Goal: Task Accomplishment & Management: Use online tool/utility

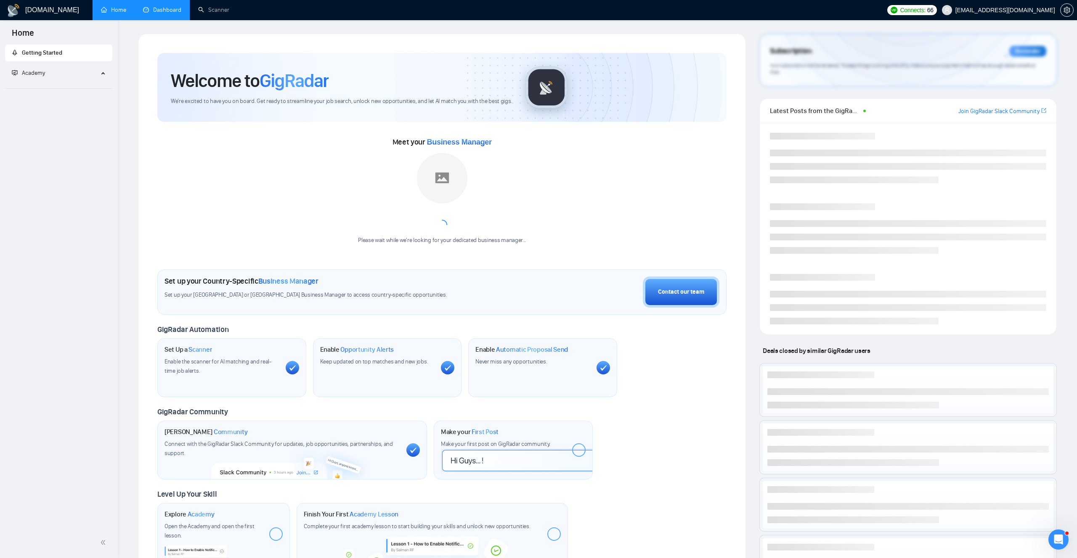
click at [179, 8] on link "Dashboard" at bounding box center [162, 9] width 38 height 7
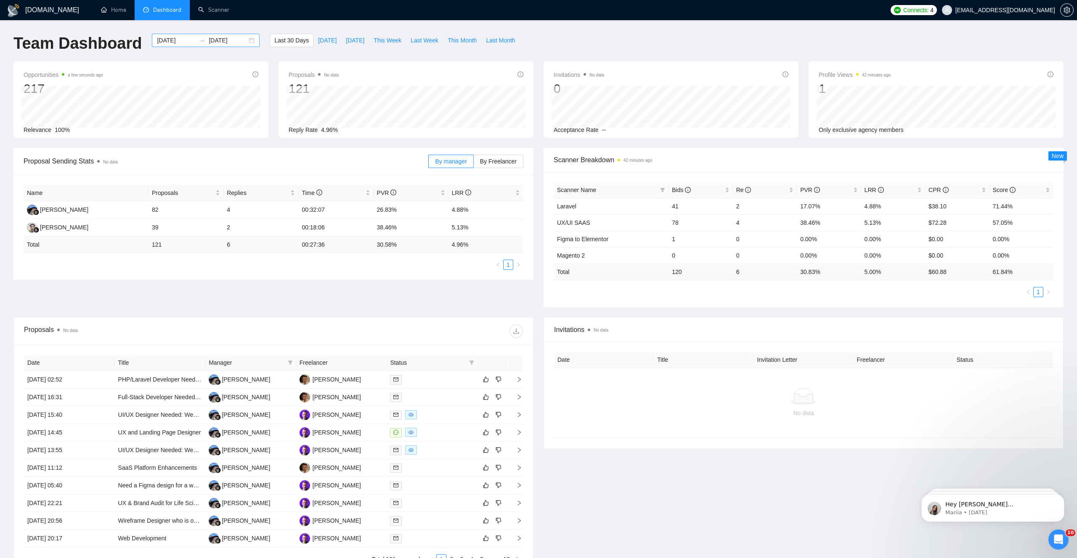
click at [186, 37] on input "[DATE]" at bounding box center [176, 40] width 38 height 9
click at [163, 62] on span "button" at bounding box center [162, 61] width 4 height 4
type input "[DATE]"
click at [156, 92] on div "1" at bounding box center [157, 92] width 10 height 10
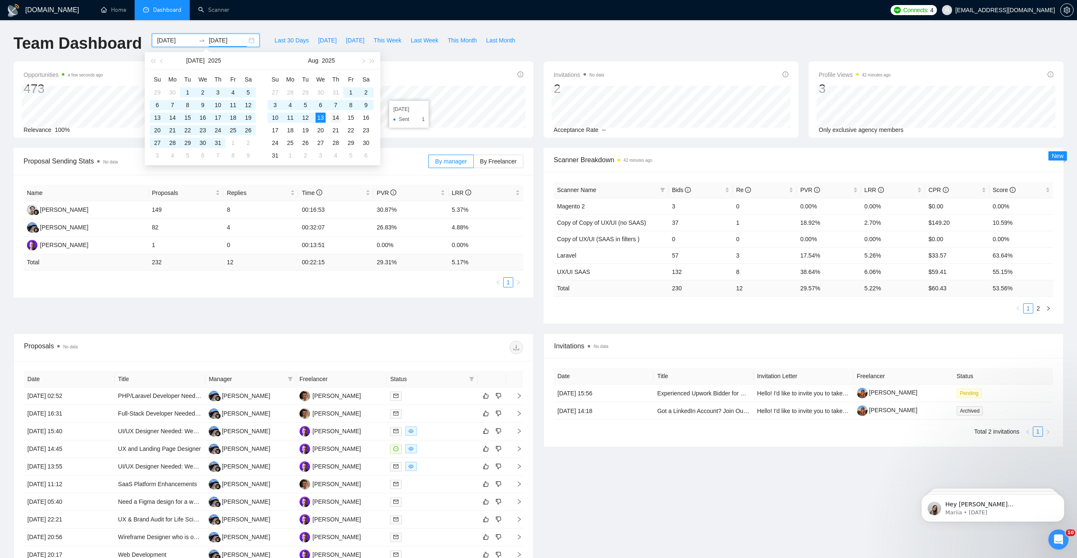
type input "[DATE]"
click at [632, 46] on div "Team Dashboard [DATE] [DATE] Last 30 Days [DATE] [DATE] This Week Last Week Thi…" at bounding box center [538, 48] width 1060 height 28
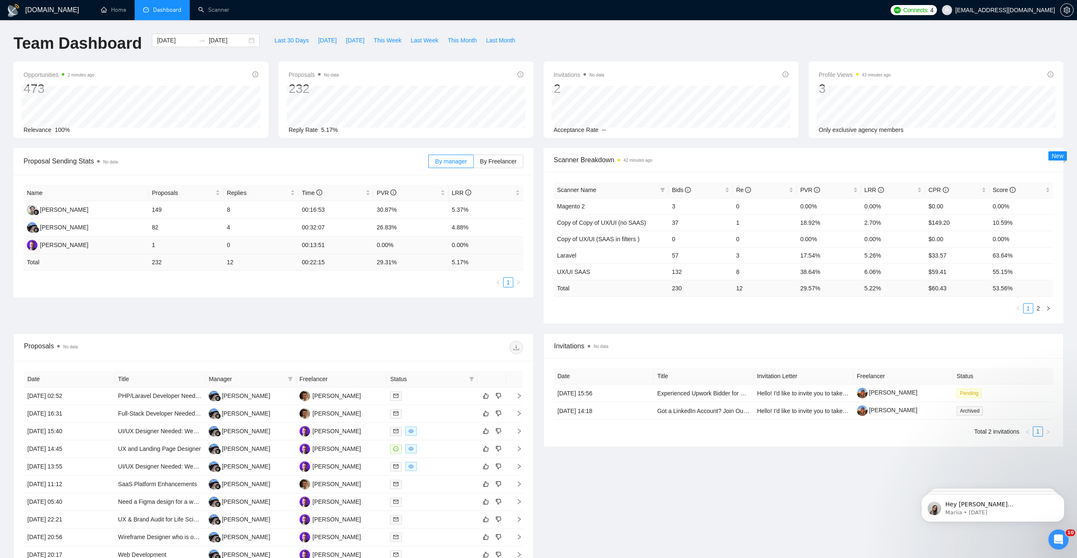
click at [288, 246] on td "0" at bounding box center [260, 246] width 75 height 18
drag, startPoint x: 232, startPoint y: 244, endPoint x: 148, endPoint y: 248, distance: 83.4
click at [149, 248] on tr "[PERSON_NAME] 1 0 00:13:51 0.00% 0.00%" at bounding box center [274, 246] width 500 height 18
drag, startPoint x: 142, startPoint y: 222, endPoint x: 197, endPoint y: 223, distance: 55.1
click at [196, 223] on tr "[PERSON_NAME] 82 4 00:32:07 26.83% 4.88%" at bounding box center [274, 228] width 500 height 18
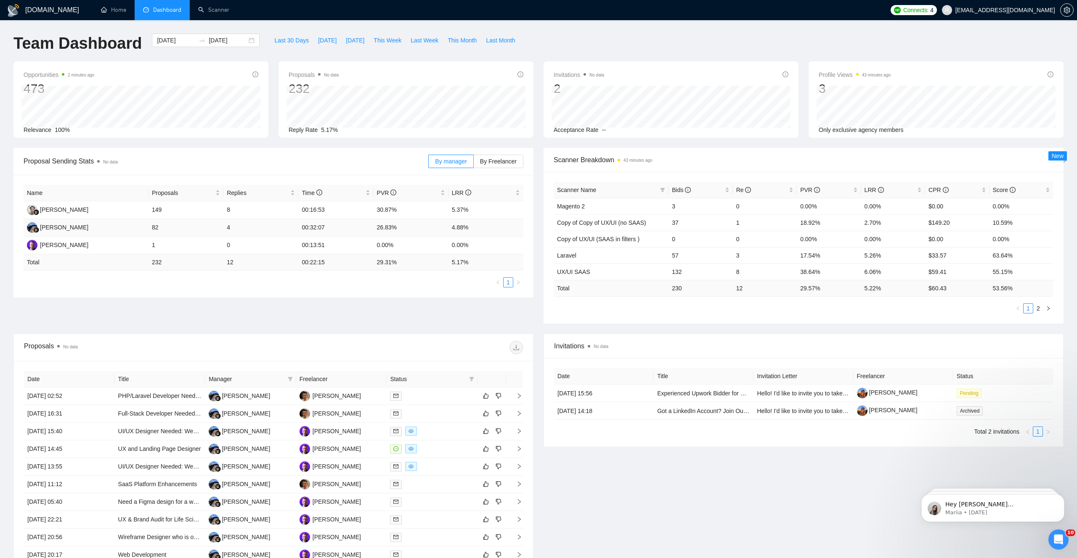
click at [234, 228] on td "4" at bounding box center [260, 228] width 75 height 18
click at [209, 13] on link "Scanner" at bounding box center [213, 9] width 31 height 7
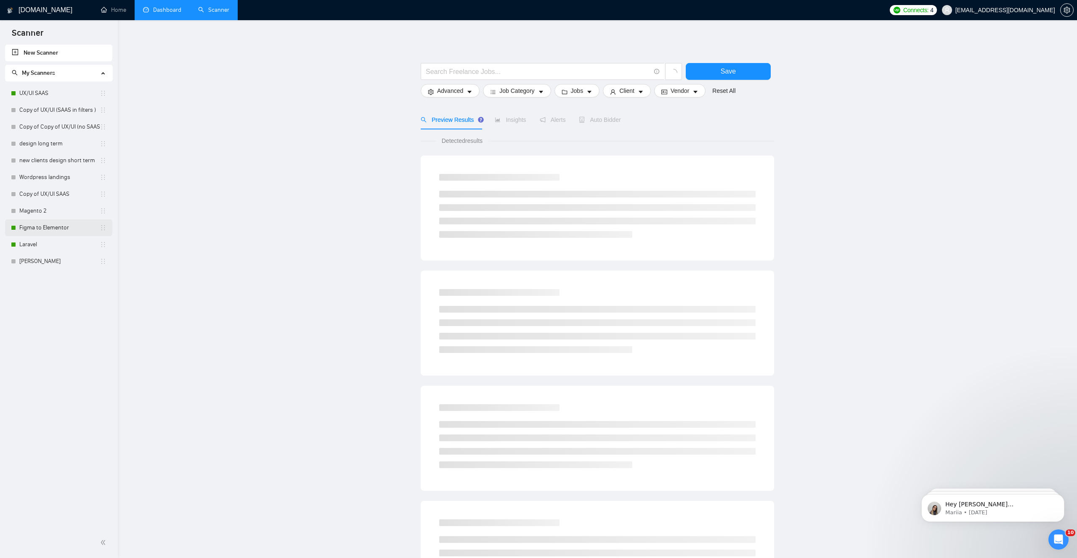
click at [58, 227] on link "Figma to Elementor" at bounding box center [59, 228] width 80 height 17
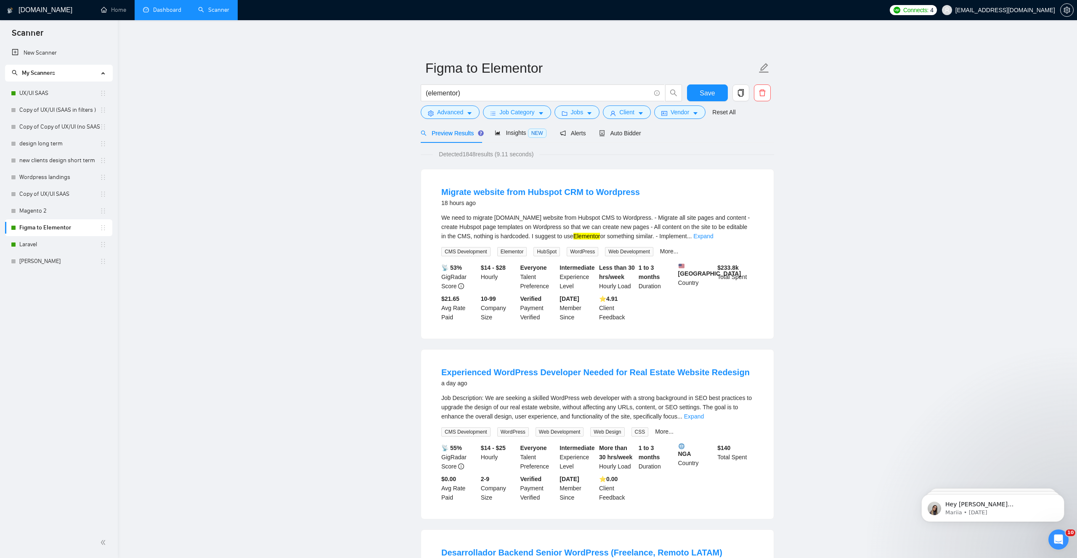
click at [147, 13] on link "Dashboard" at bounding box center [162, 9] width 38 height 7
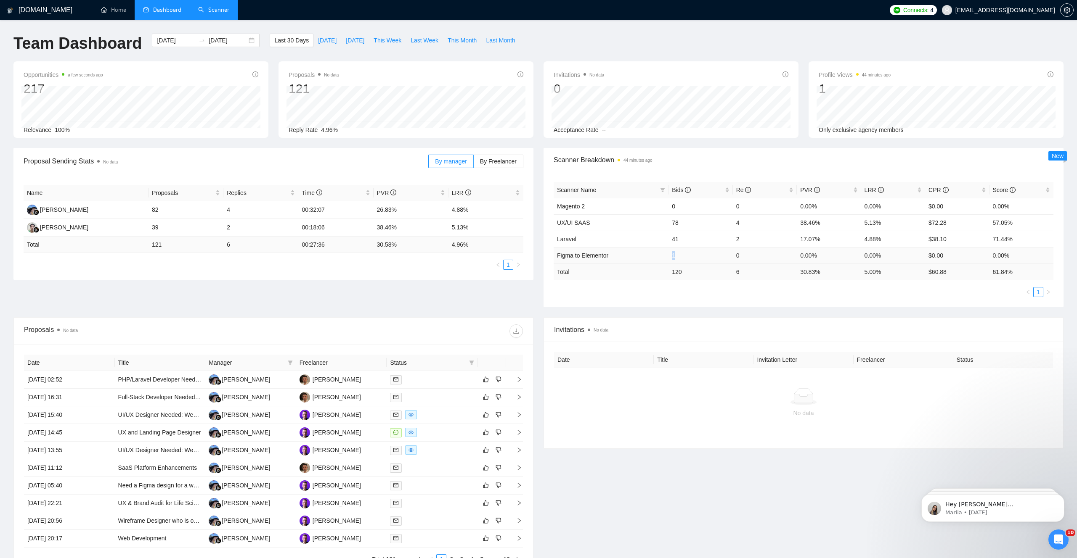
drag, startPoint x: 672, startPoint y: 259, endPoint x: 682, endPoint y: 258, distance: 10.1
click at [682, 258] on td "1" at bounding box center [700, 255] width 64 height 16
click at [209, 10] on link "Scanner" at bounding box center [213, 9] width 31 height 7
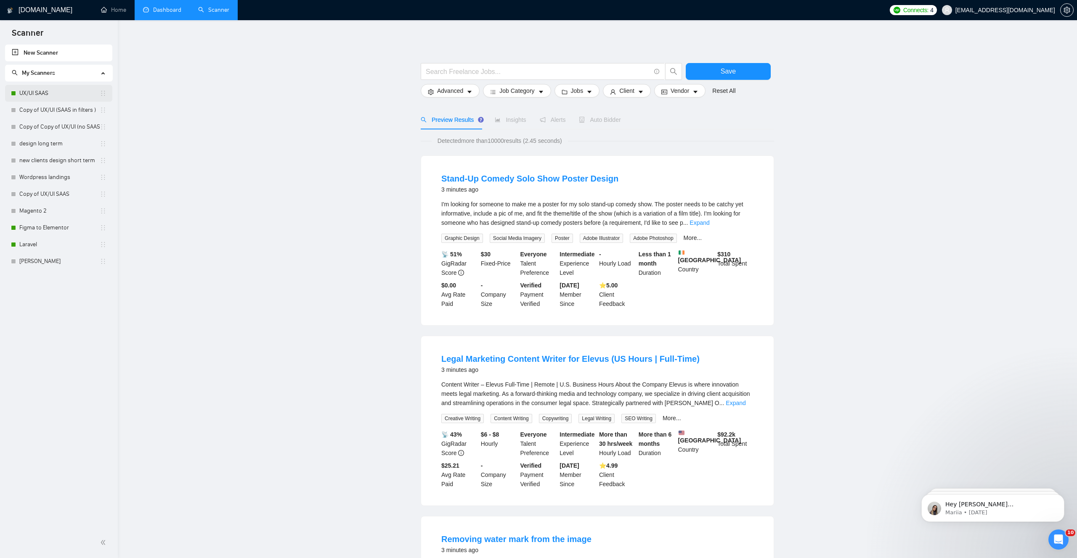
click at [39, 94] on link "UX/UI SAAS" at bounding box center [59, 93] width 80 height 17
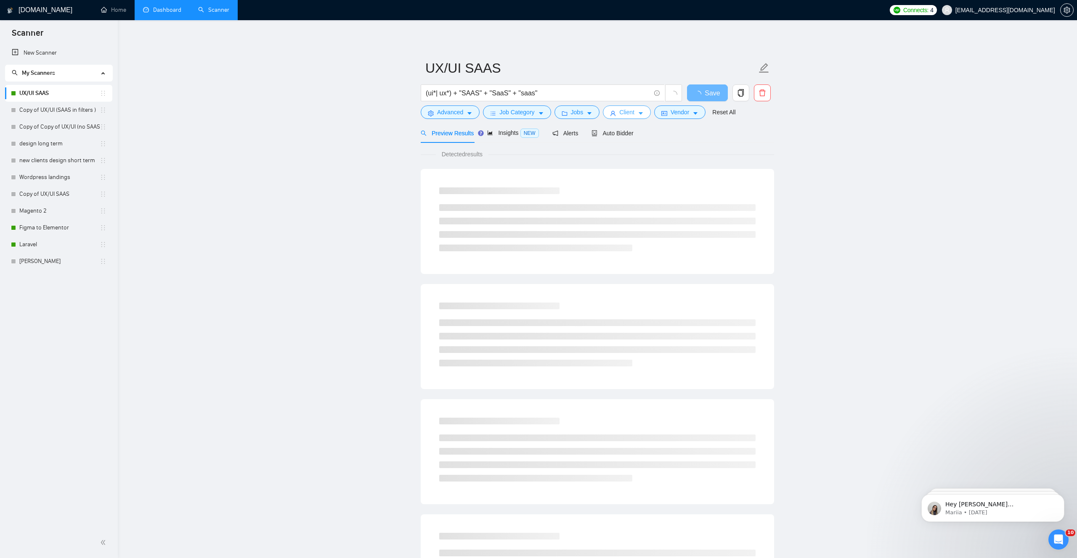
click at [632, 109] on span "Client" at bounding box center [626, 112] width 15 height 9
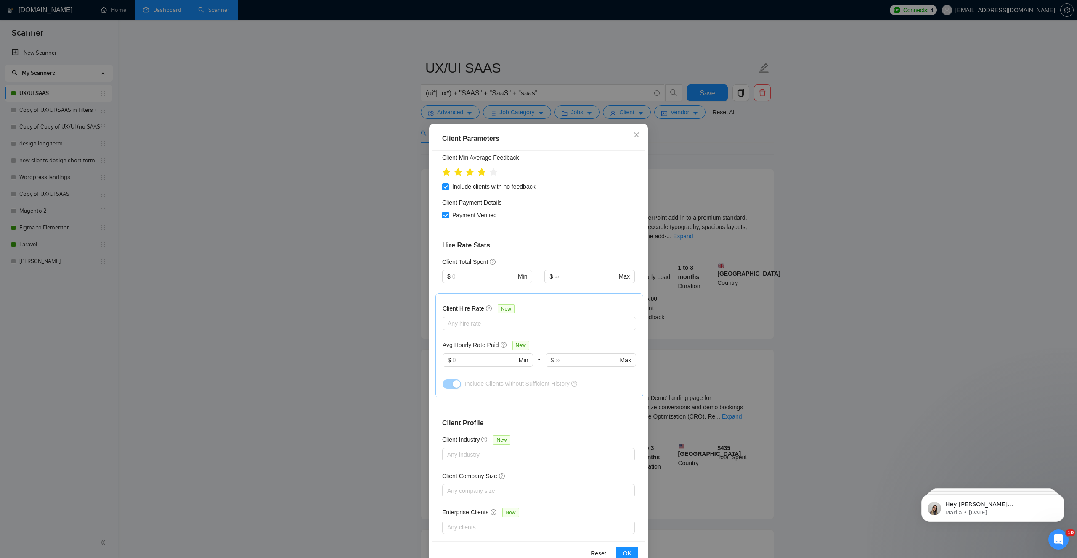
scroll to position [20, 0]
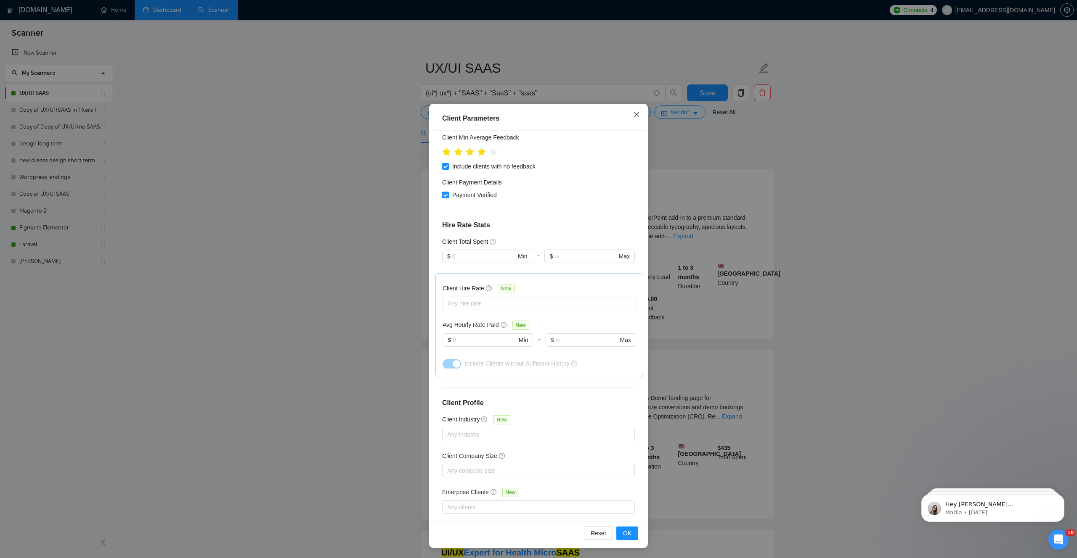
click at [633, 111] on icon "close" at bounding box center [636, 114] width 7 height 7
